Goal: Information Seeking & Learning: Learn about a topic

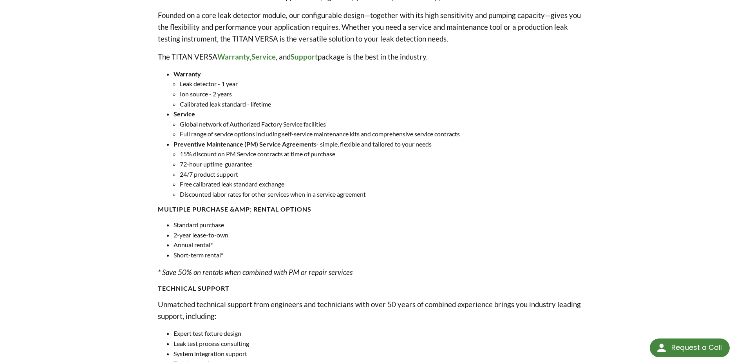
scroll to position [309, 0]
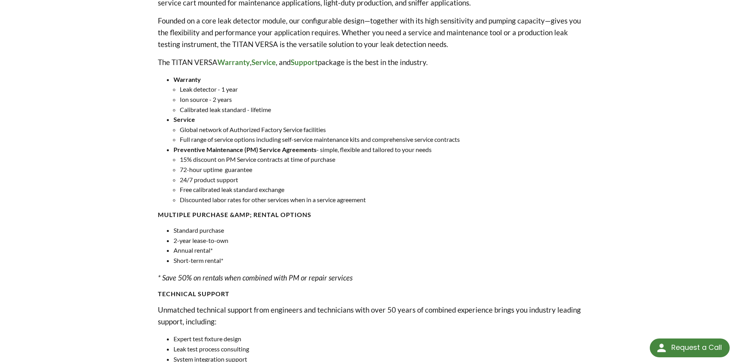
drag, startPoint x: 315, startPoint y: 63, endPoint x: 291, endPoint y: 92, distance: 37.1
click at [291, 92] on li "Leak detector - 1 year" at bounding box center [382, 89] width 405 height 10
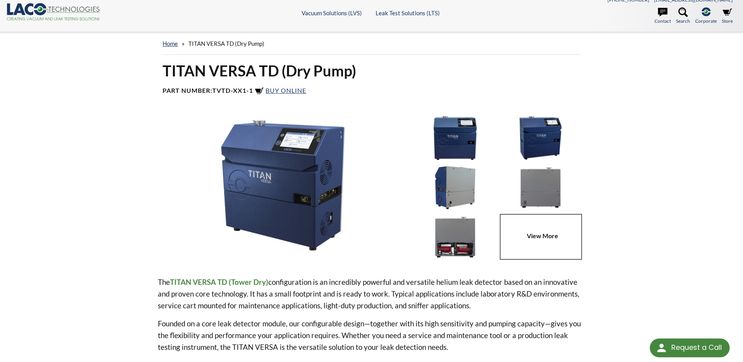
scroll to position [0, 0]
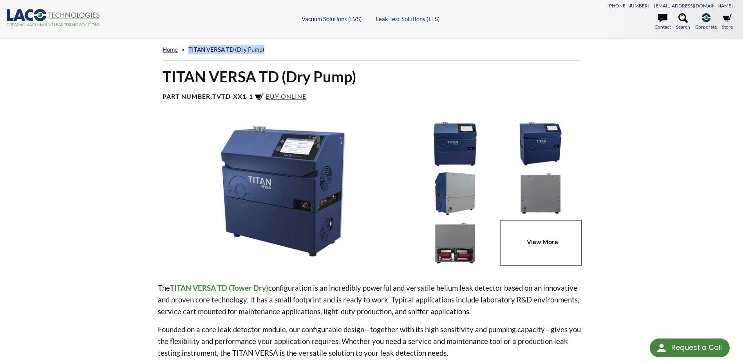
drag, startPoint x: 271, startPoint y: 49, endPoint x: 190, endPoint y: 54, distance: 81.7
click at [190, 54] on div "home » TITAN VERSA TD (Dry Pump)" at bounding box center [372, 49] width 418 height 22
click at [532, 230] on link at bounding box center [542, 243] width 85 height 46
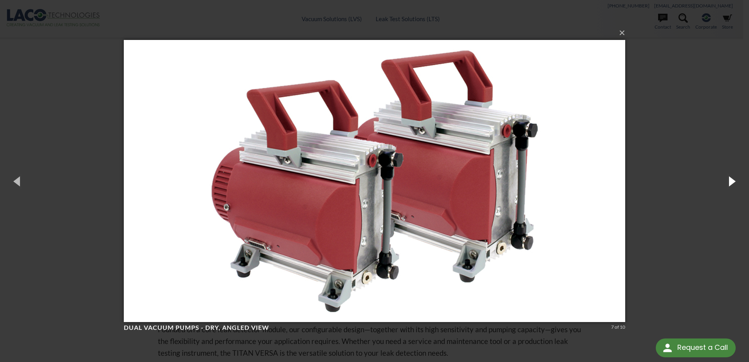
click at [733, 185] on button "button" at bounding box center [731, 180] width 35 height 43
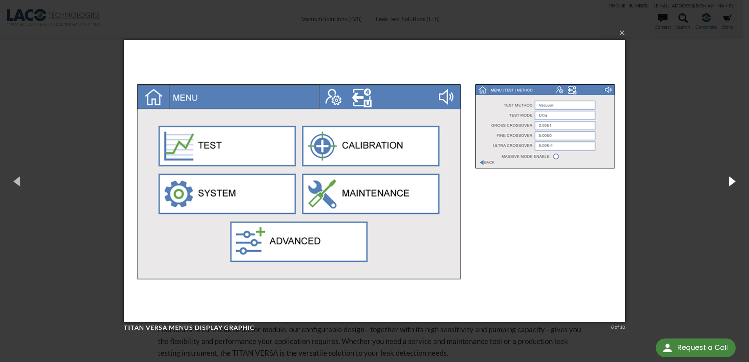
click at [731, 183] on button "button" at bounding box center [731, 180] width 35 height 43
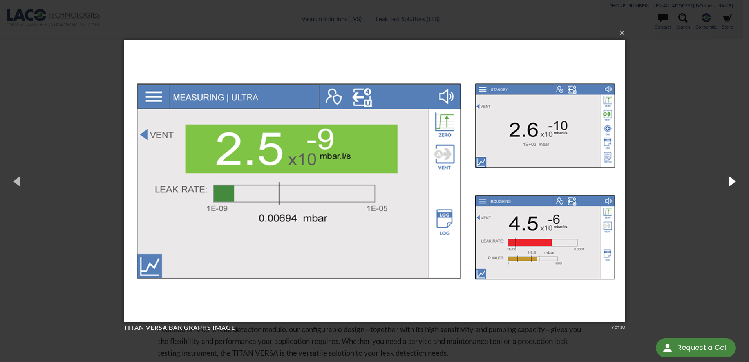
click at [731, 183] on button "button" at bounding box center [731, 180] width 35 height 43
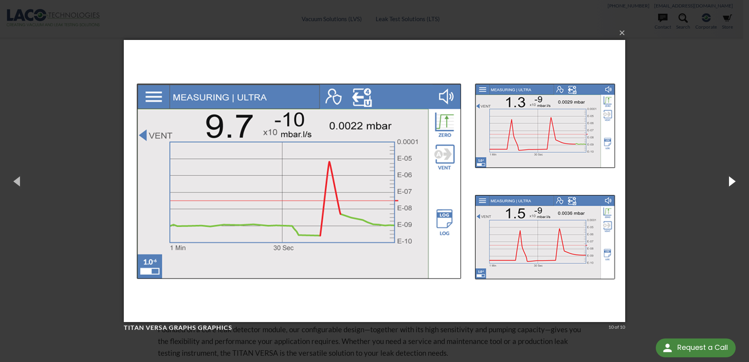
click at [731, 183] on button "button" at bounding box center [731, 180] width 35 height 43
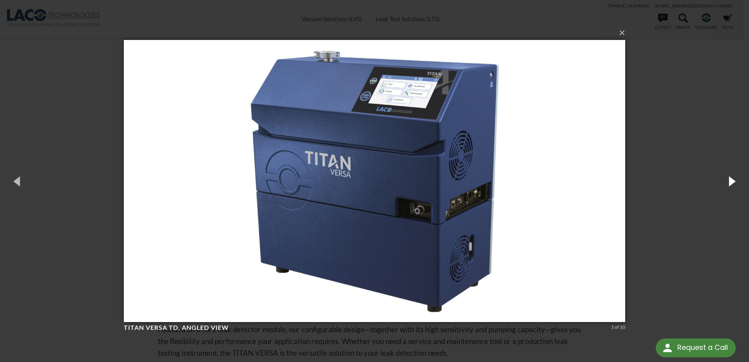
click at [731, 183] on button "button" at bounding box center [731, 180] width 35 height 43
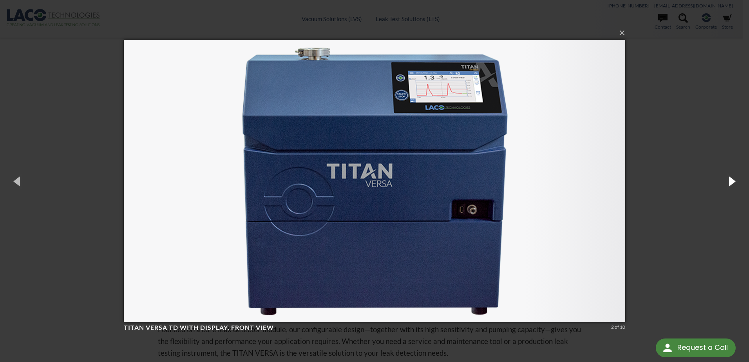
click at [731, 183] on button "button" at bounding box center [731, 180] width 35 height 43
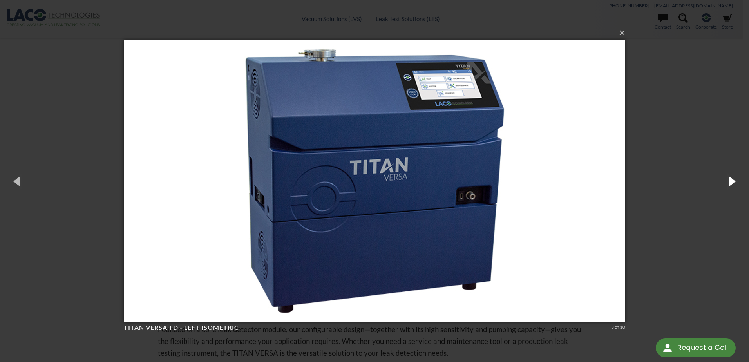
click at [730, 186] on button "button" at bounding box center [731, 180] width 35 height 43
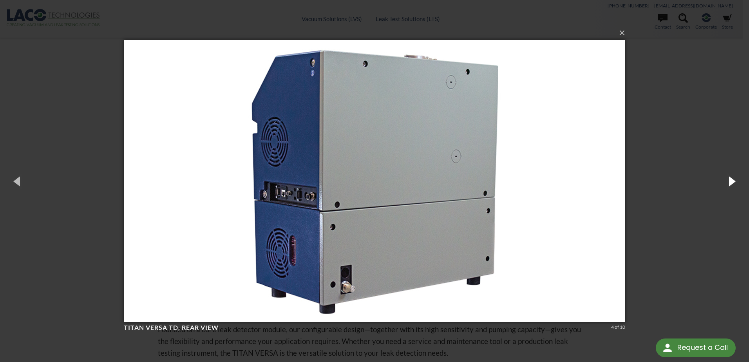
click at [732, 180] on button "button" at bounding box center [731, 180] width 35 height 43
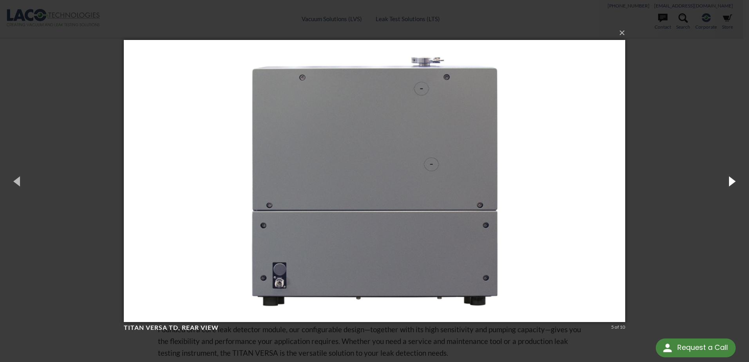
click at [732, 180] on button "button" at bounding box center [731, 180] width 35 height 43
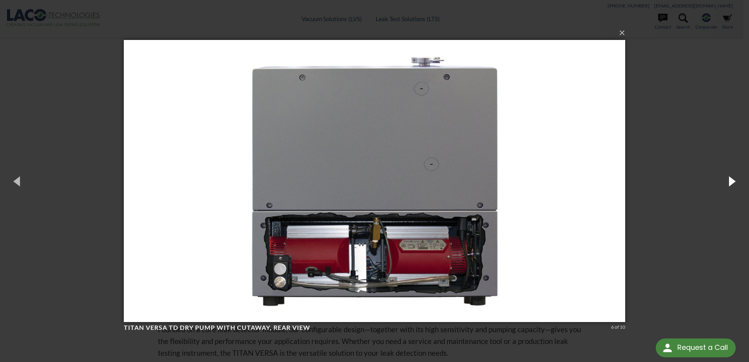
click at [732, 180] on button "button" at bounding box center [731, 180] width 35 height 43
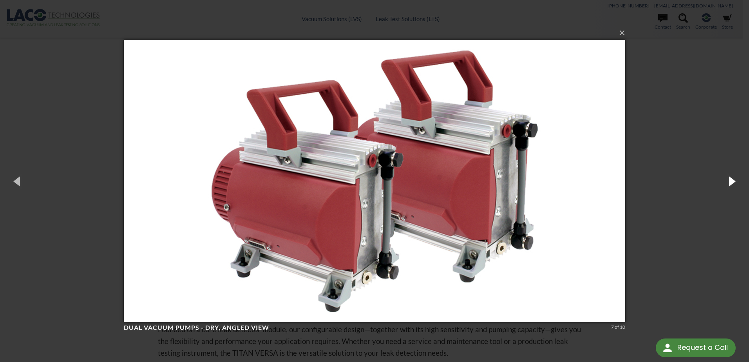
click at [732, 180] on button "button" at bounding box center [731, 180] width 35 height 43
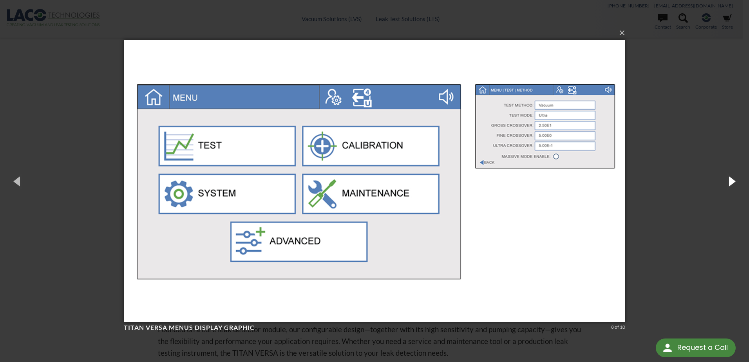
click at [732, 180] on button "button" at bounding box center [731, 180] width 35 height 43
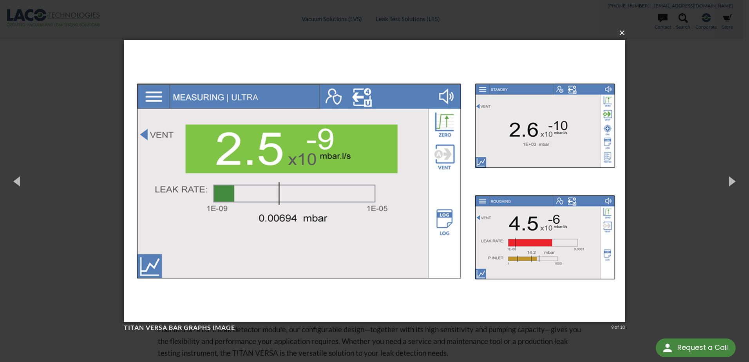
click at [622, 34] on button "×" at bounding box center [376, 32] width 501 height 17
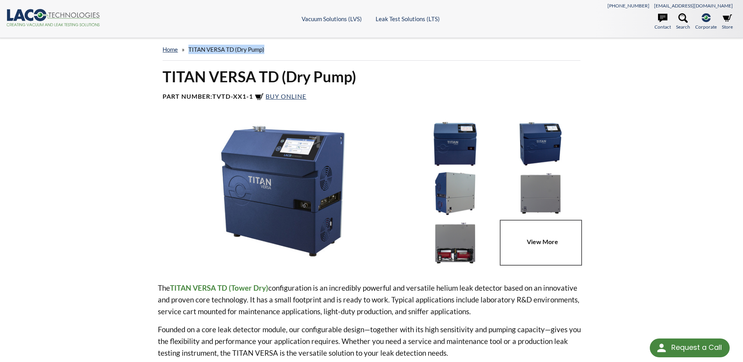
copy span "TITAN VERSA TD (Dry Pump)"
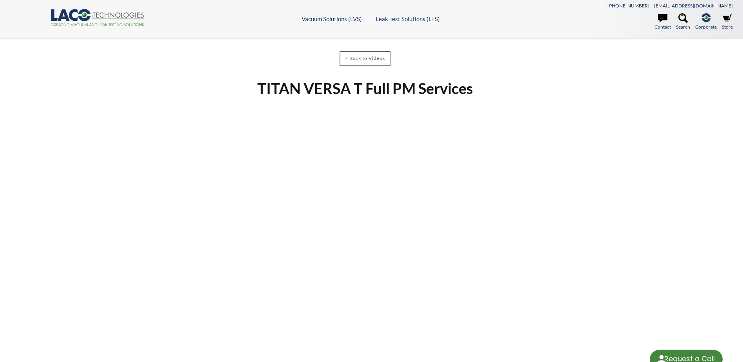
select select "Language Translate Widget"
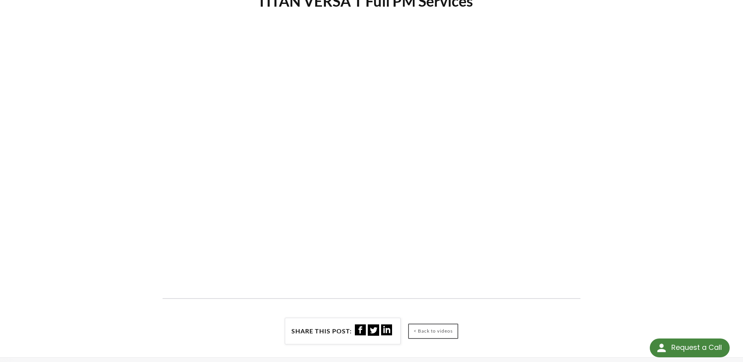
scroll to position [78, 0]
